Goal: Find specific page/section

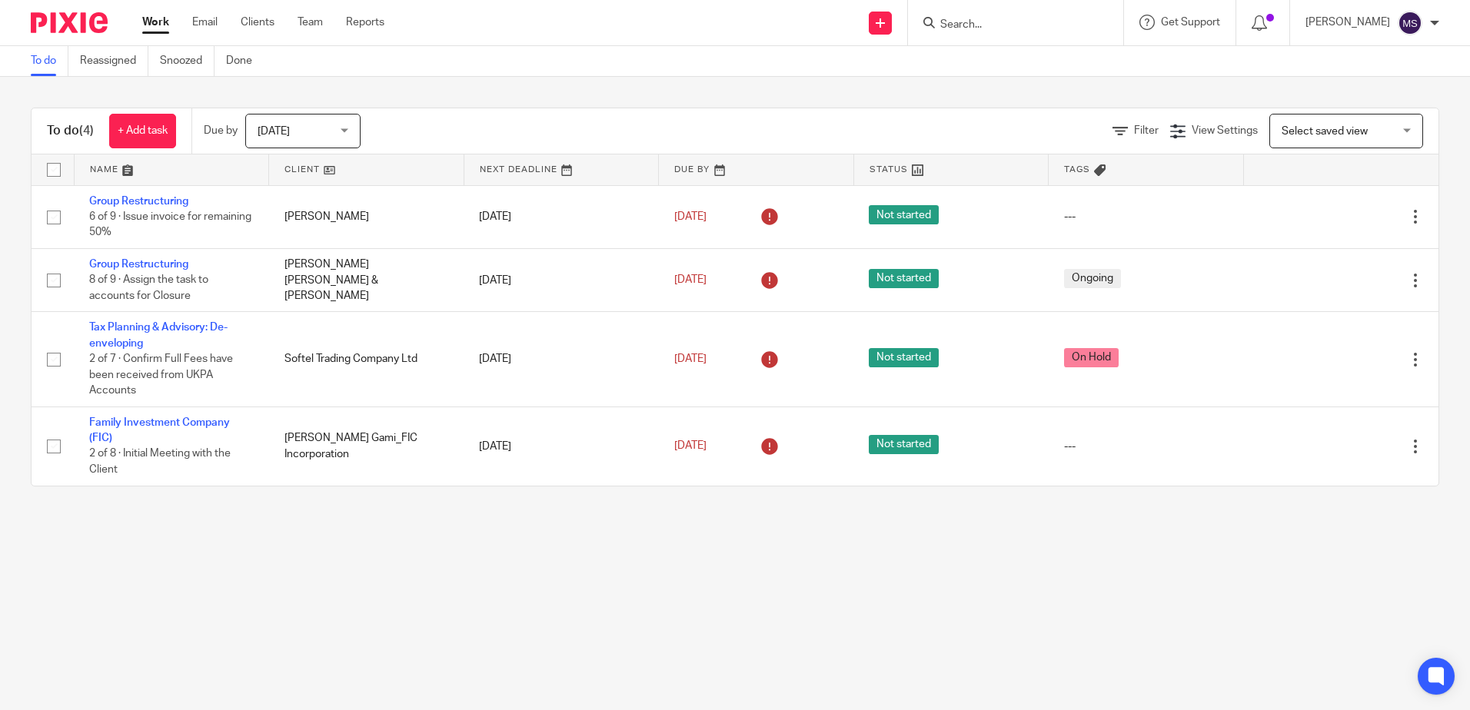
click at [983, 27] on input "Search" at bounding box center [1008, 25] width 138 height 14
click at [986, 23] on input "Search" at bounding box center [1008, 25] width 138 height 14
click at [988, 23] on input "Search" at bounding box center [1008, 25] width 138 height 14
click at [989, 23] on input "Search" at bounding box center [1008, 25] width 138 height 14
click at [990, 23] on input "Search" at bounding box center [1008, 25] width 138 height 14
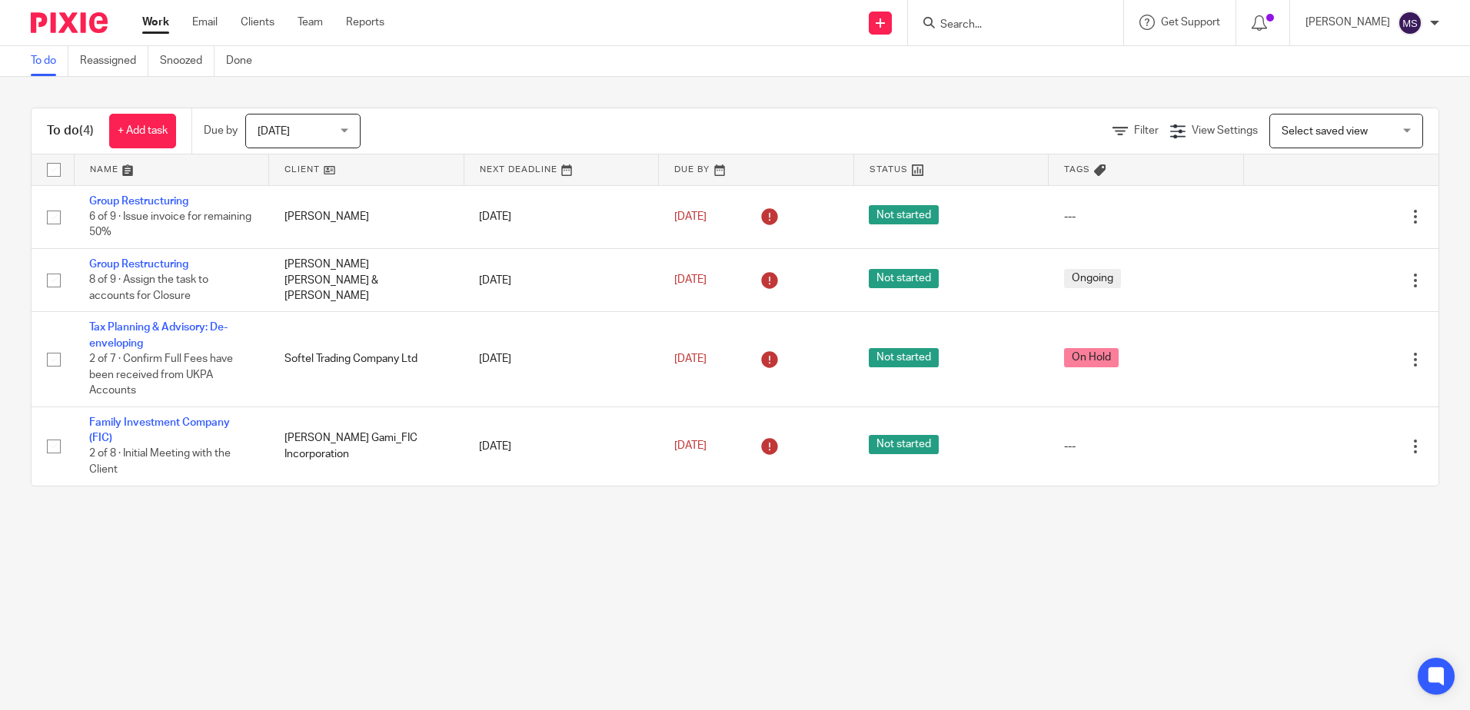
click at [991, 23] on input "Search" at bounding box center [1008, 25] width 138 height 14
click at [970, 19] on input "Search" at bounding box center [1008, 25] width 138 height 14
type input "m"
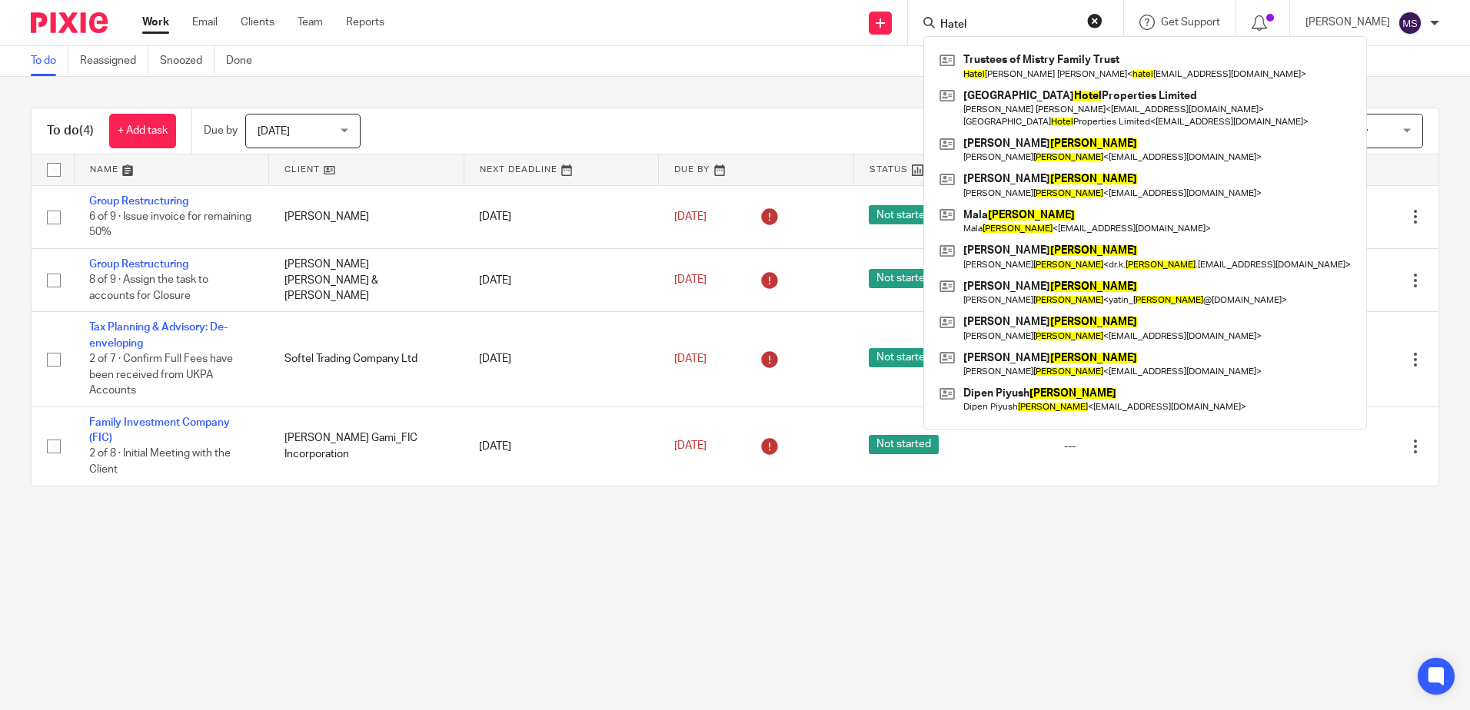
type input "Hatel"
click at [1029, 43] on div "Trustees of Mistry Family Trust Hatel Vanmali Vallabhbhai Mistry < hatel _m@hot…" at bounding box center [1145, 233] width 444 height 394
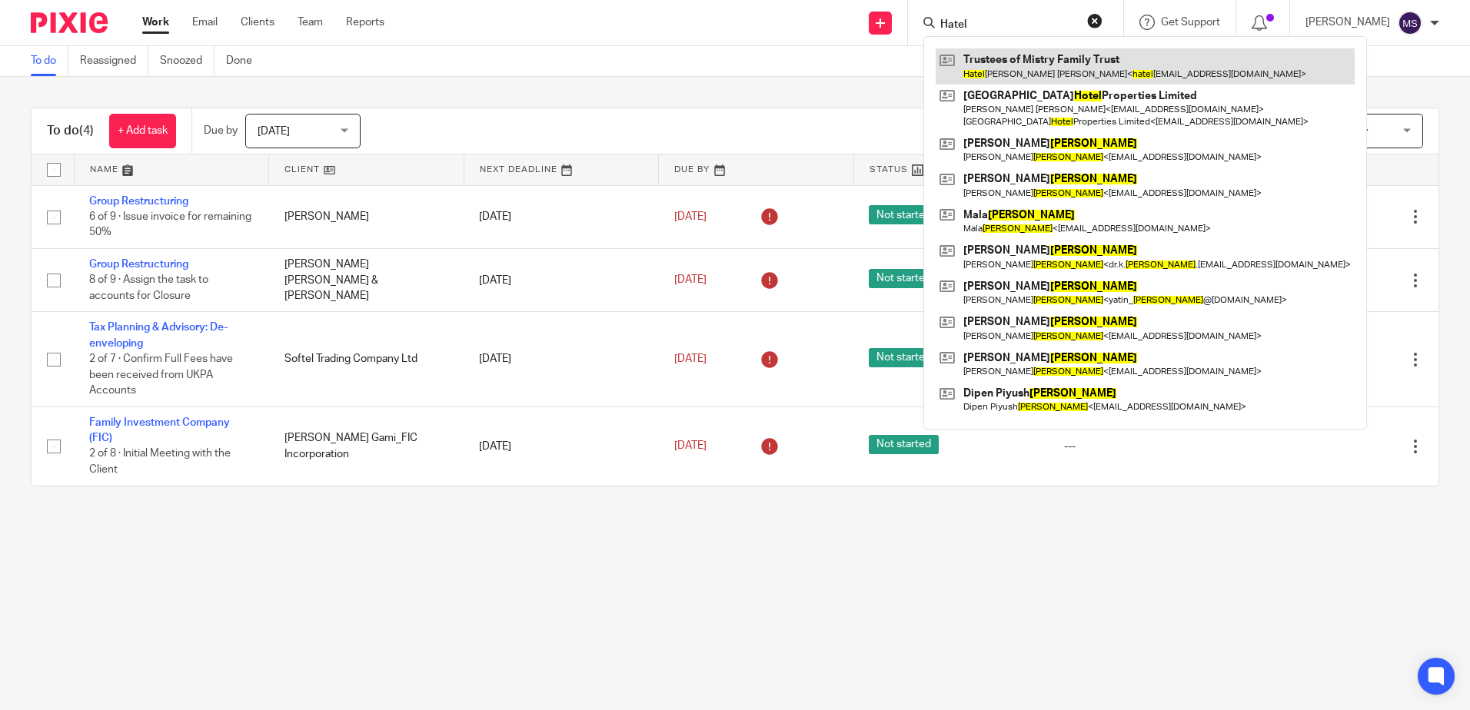
click at [1034, 64] on link at bounding box center [1145, 65] width 419 height 35
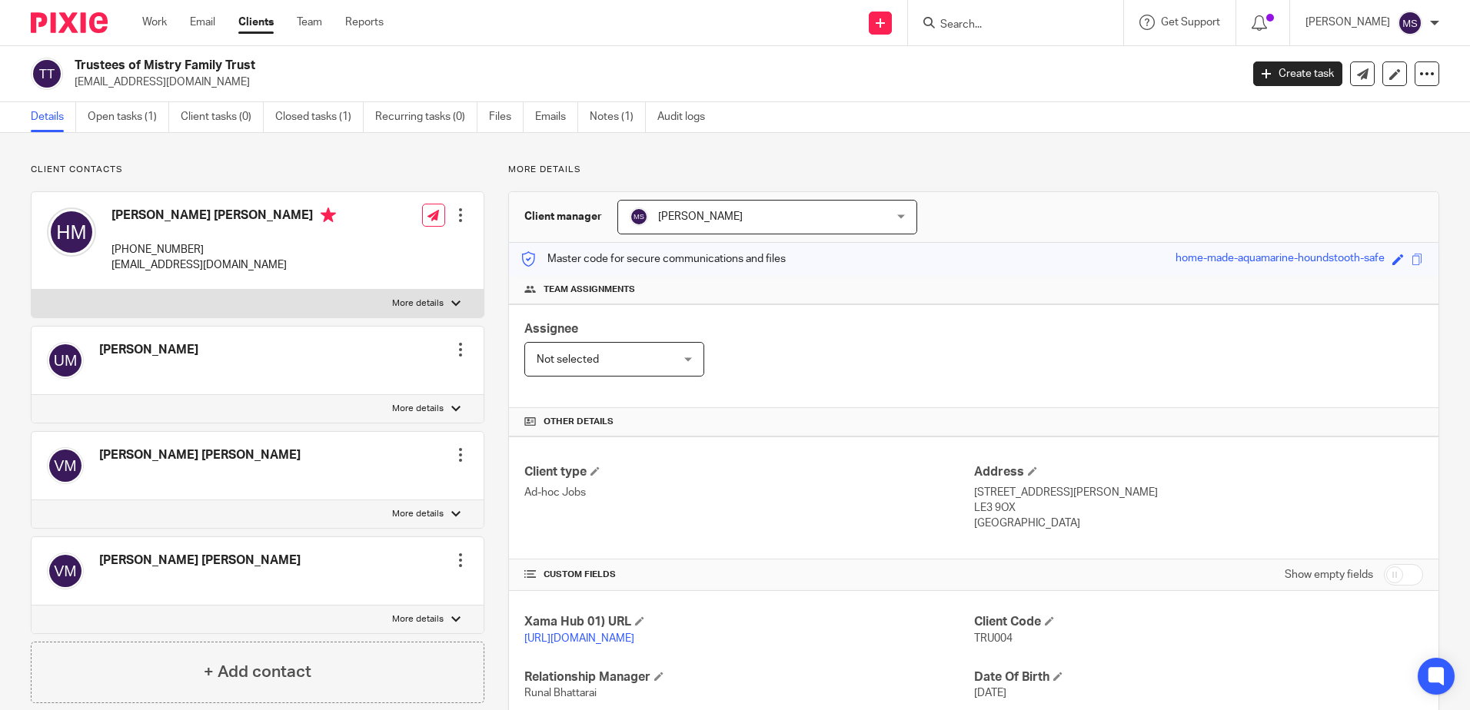
click at [157, 115] on link "Open tasks (1)" at bounding box center [128, 117] width 81 height 30
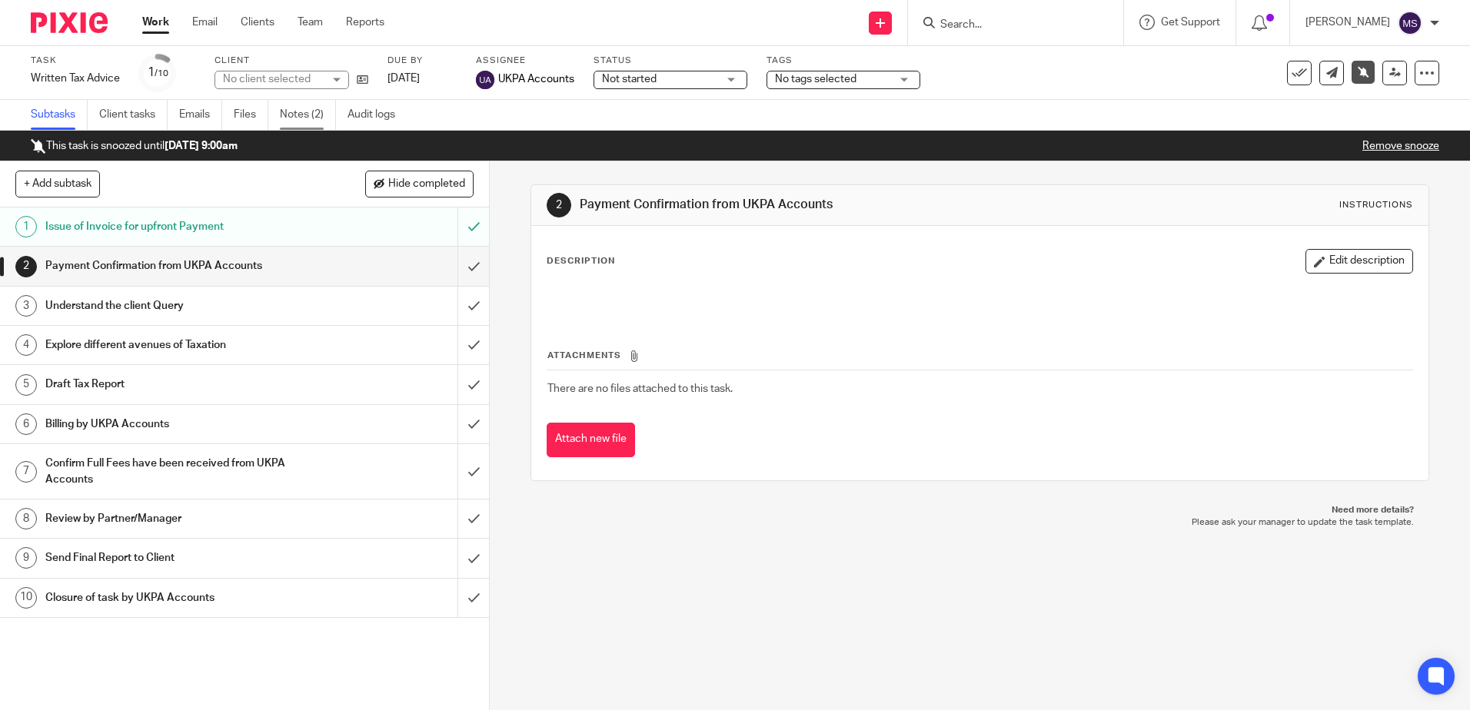
click at [303, 109] on link "Notes (2)" at bounding box center [308, 115] width 56 height 30
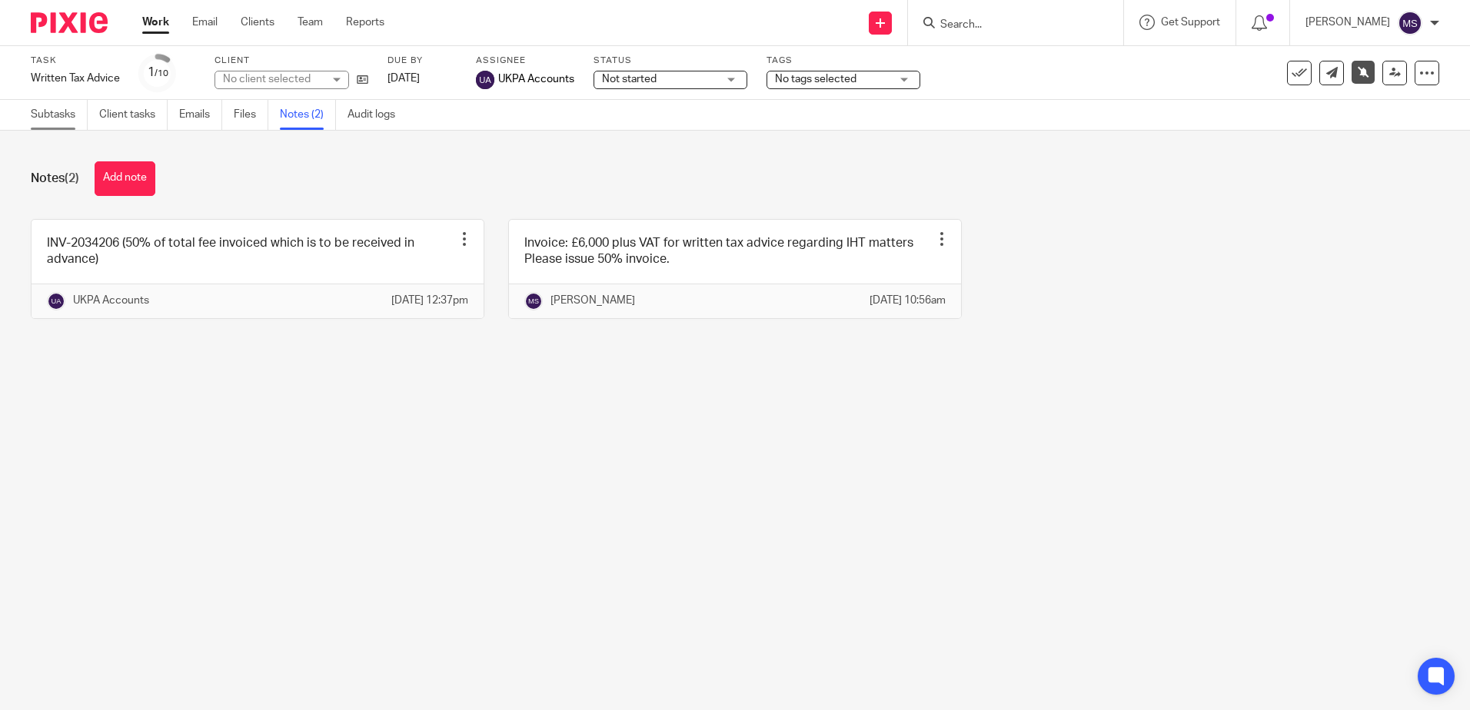
click at [37, 121] on link "Subtasks" at bounding box center [59, 115] width 57 height 30
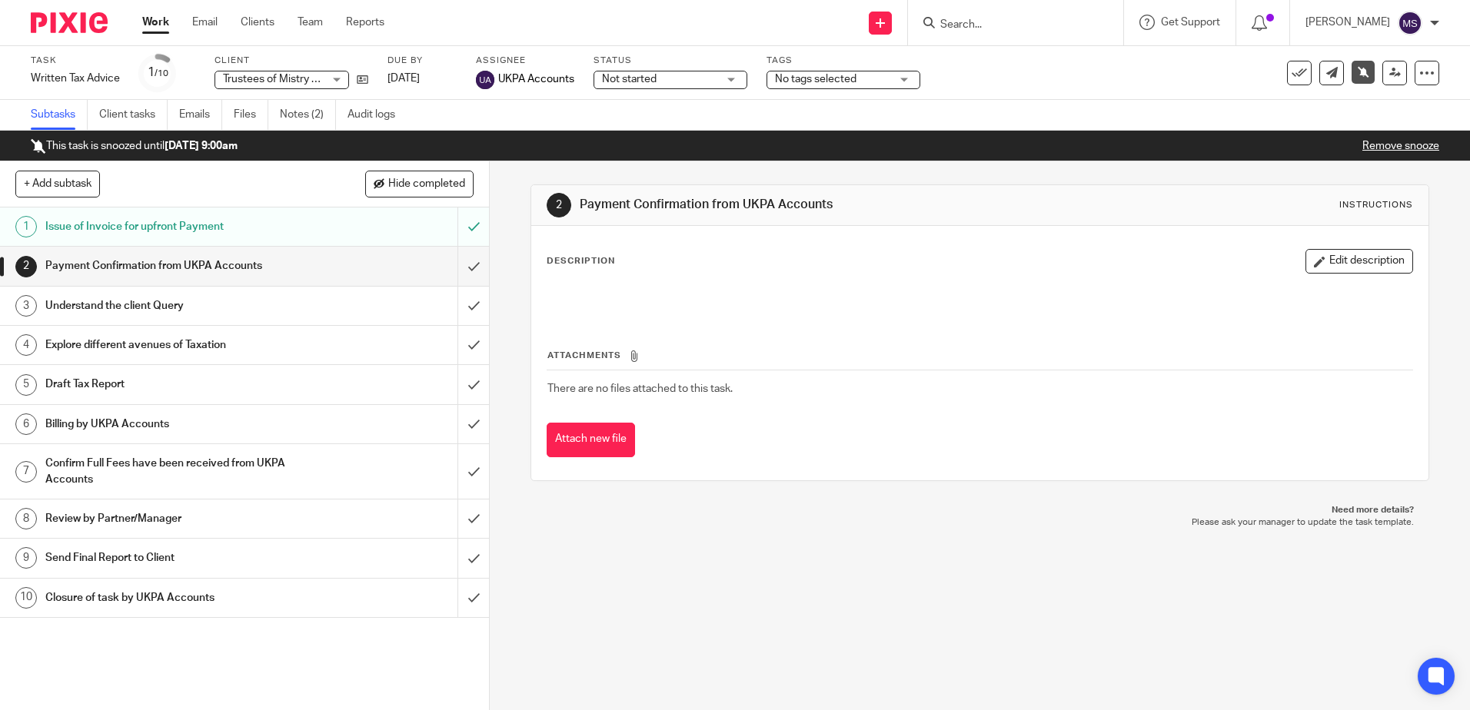
click at [77, 21] on img at bounding box center [69, 22] width 77 height 21
